Goal: Task Accomplishment & Management: Manage account settings

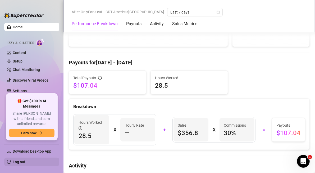
click at [15, 162] on link "Log out" at bounding box center [19, 162] width 13 height 4
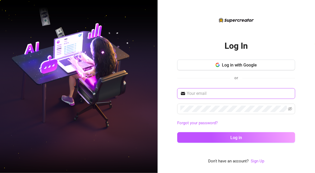
click at [203, 94] on input "text" at bounding box center [239, 93] width 105 height 6
type input "[EMAIL_ADDRESS][DOMAIN_NAME]"
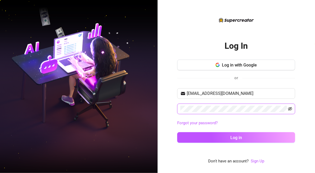
click at [290, 110] on icon "eye-invisible" at bounding box center [290, 109] width 4 height 4
click at [290, 110] on icon "eye" at bounding box center [290, 109] width 4 height 4
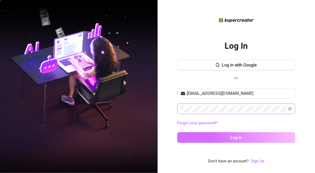
click at [240, 138] on span "Log in" at bounding box center [237, 137] width 12 height 5
